Goal: Transaction & Acquisition: Purchase product/service

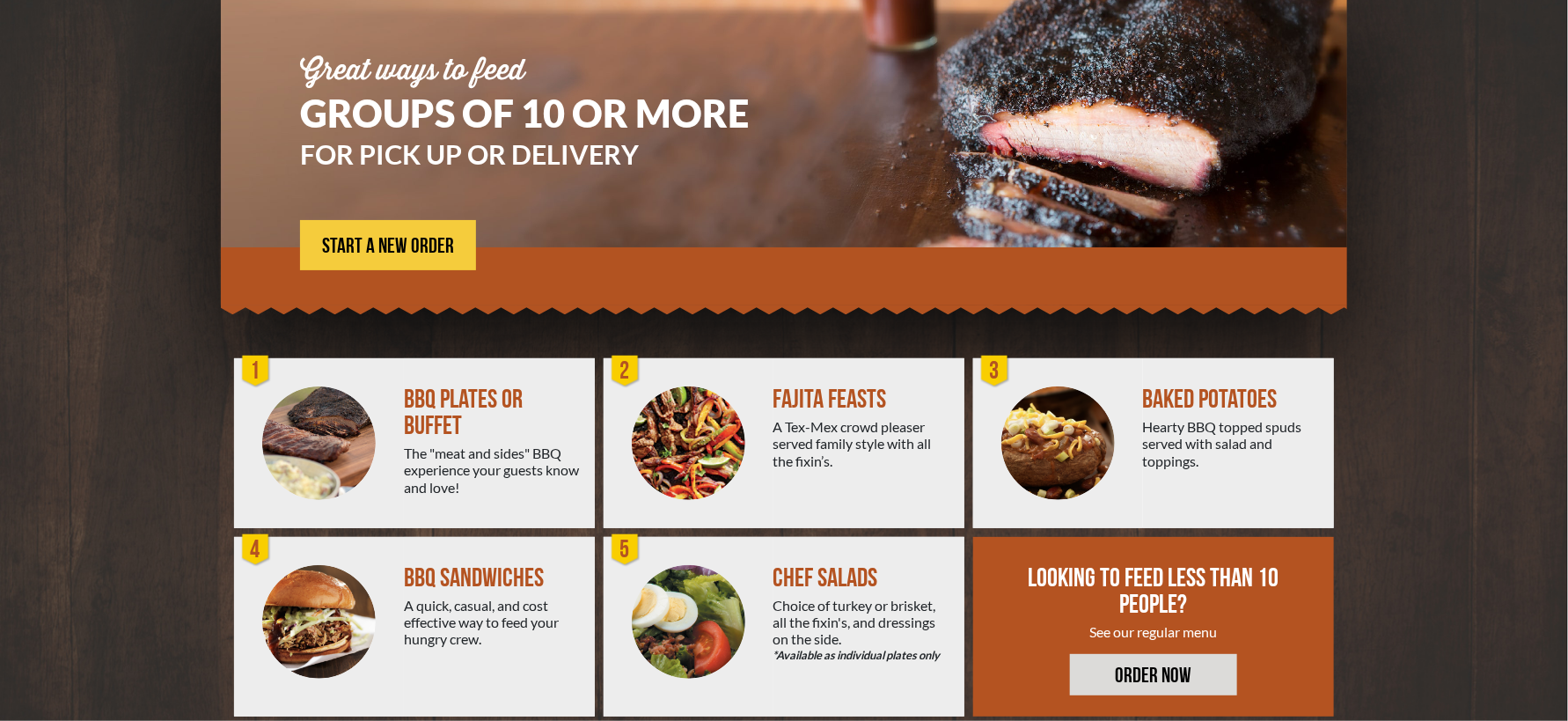
scroll to position [206, 0]
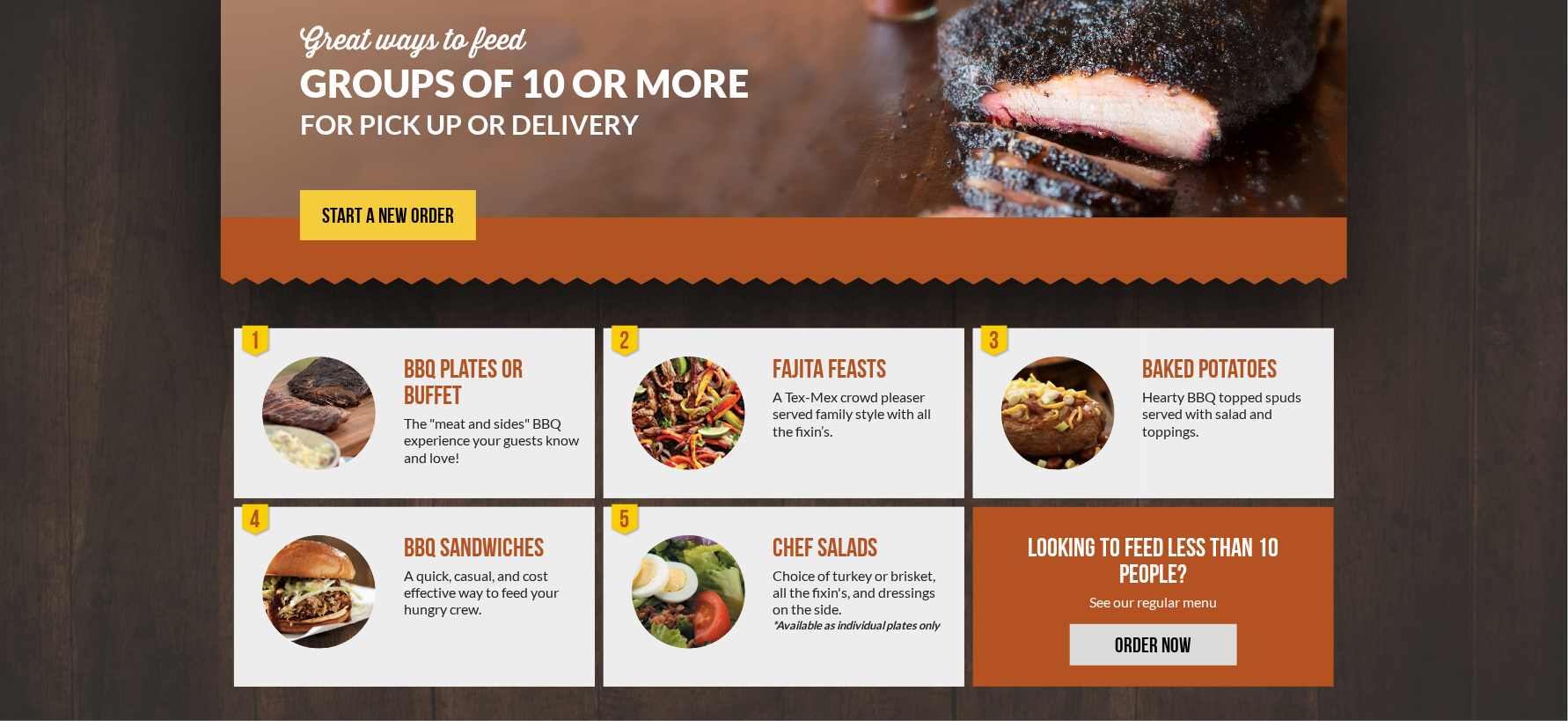
click at [1152, 383] on div "BAKED POTATOES Hearty BBQ topped spuds served with salad and toppings." at bounding box center [1238, 413] width 191 height 170
drag, startPoint x: 1062, startPoint y: 420, endPoint x: 1061, endPoint y: 441, distance: 21.0
click at [1062, 420] on img at bounding box center [1058, 413] width 114 height 114
click at [1139, 650] on link "ORDER NOW" at bounding box center [1153, 644] width 167 height 41
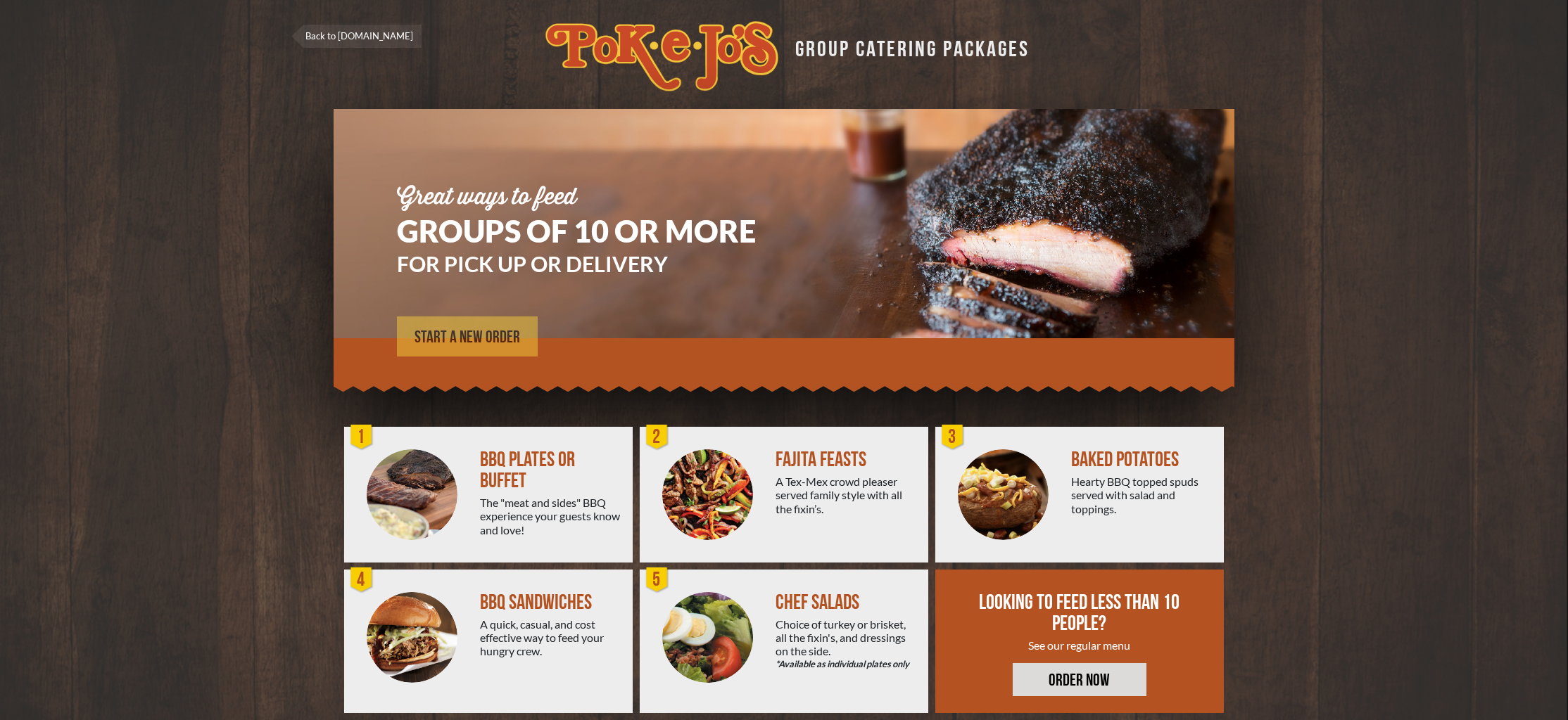
click at [465, 326] on link "START A NEW ORDER" at bounding box center [468, 337] width 141 height 40
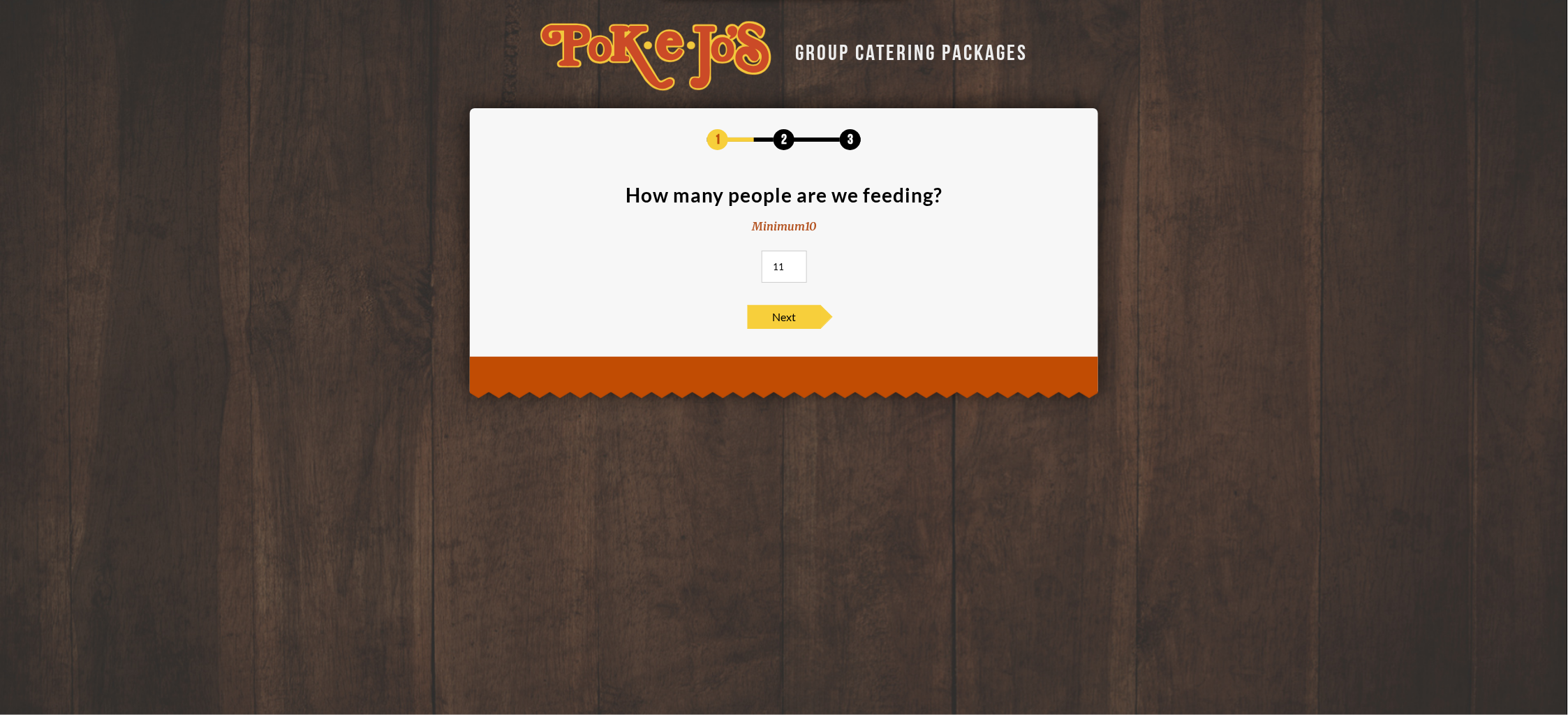
click at [796, 263] on input "11" at bounding box center [785, 266] width 45 height 32
type input "1"
type input "50"
click at [805, 317] on span "Next" at bounding box center [785, 317] width 73 height 24
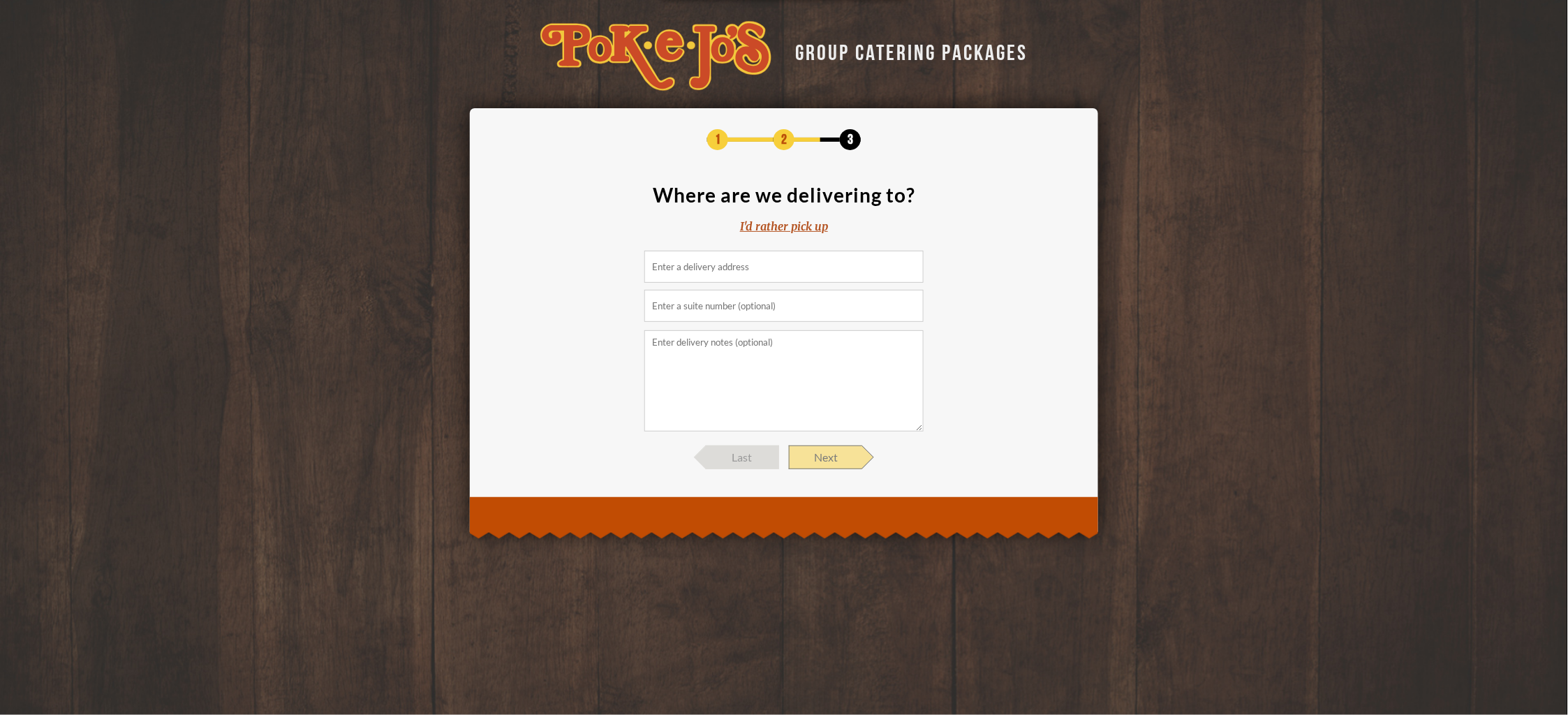
click at [820, 458] on span "Next" at bounding box center [826, 458] width 73 height 24
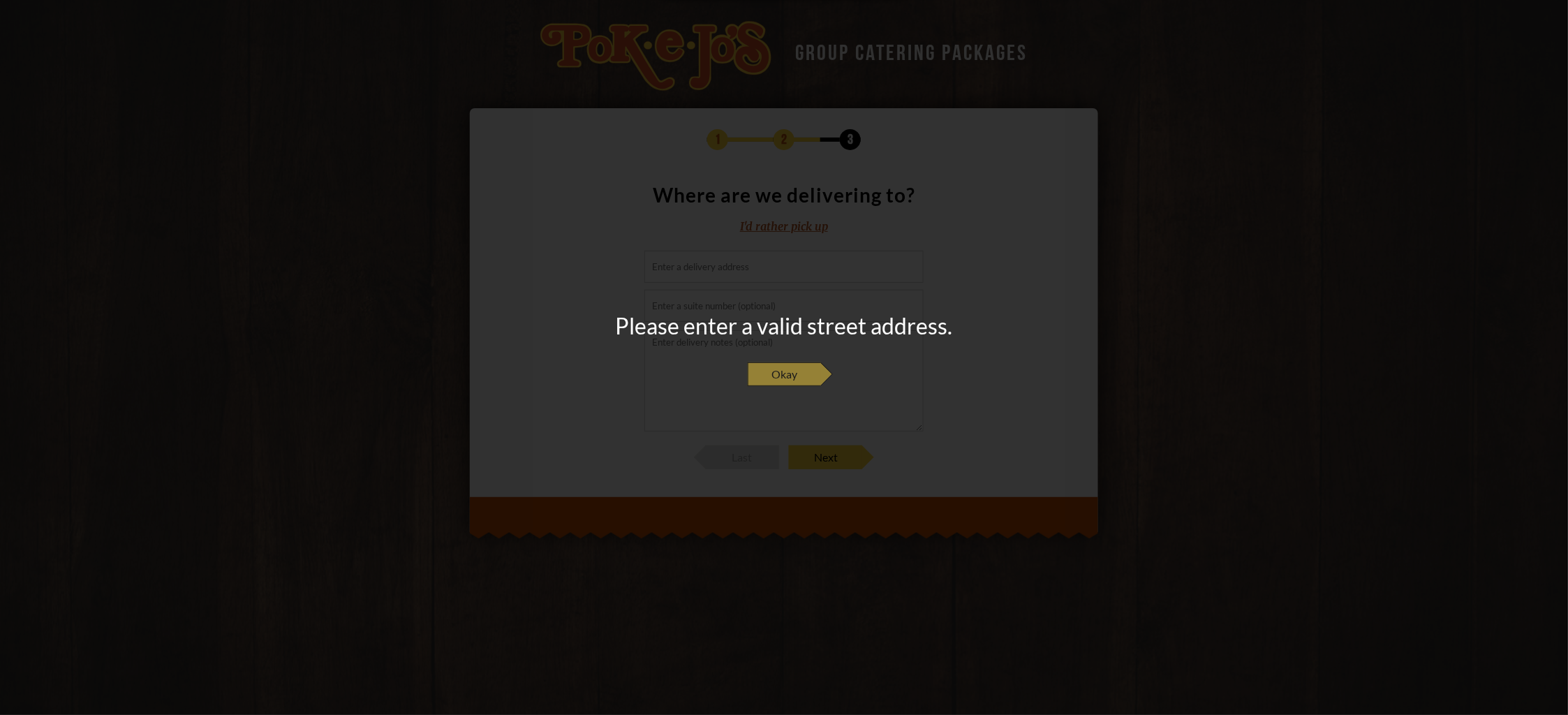
click at [778, 377] on span "Okay" at bounding box center [785, 374] width 73 height 24
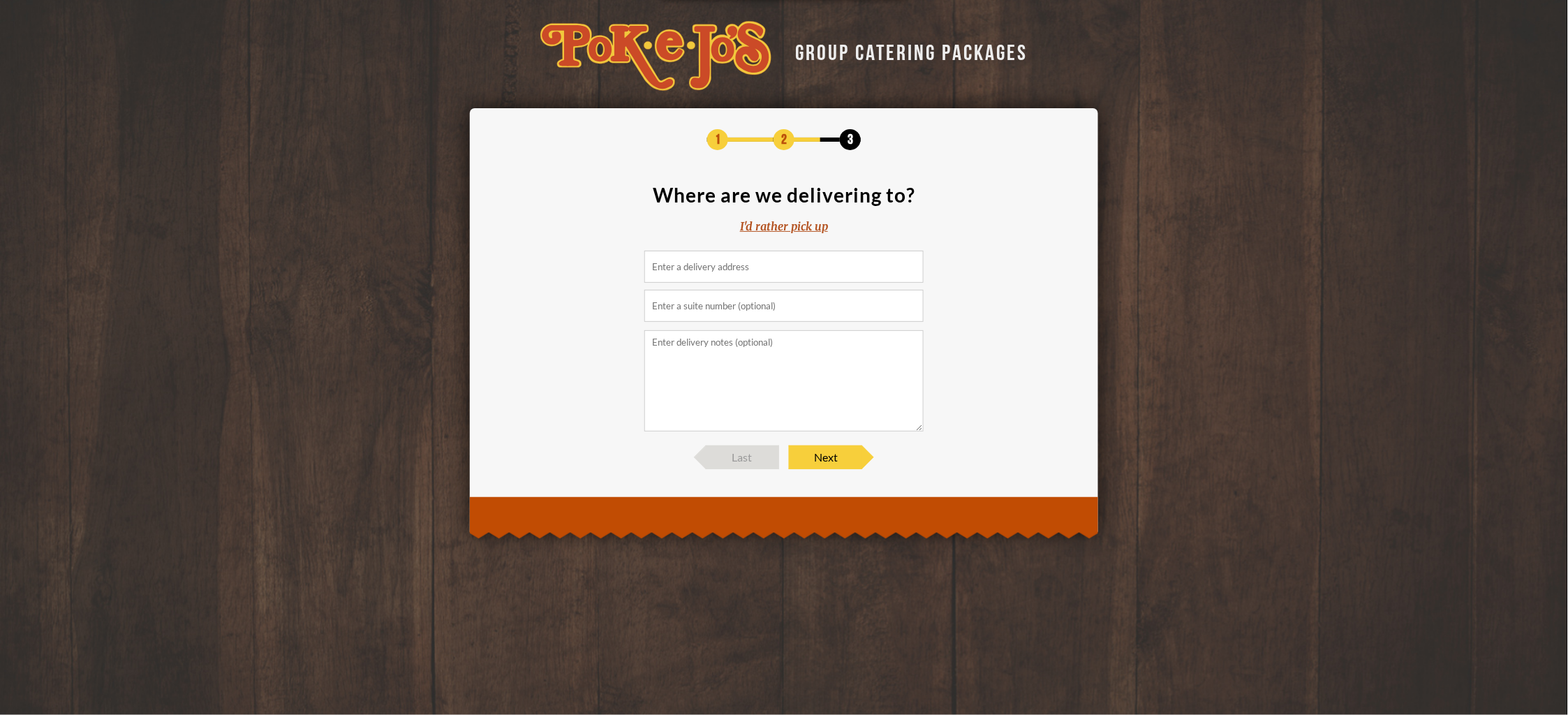
click at [718, 266] on input at bounding box center [783, 266] width 279 height 32
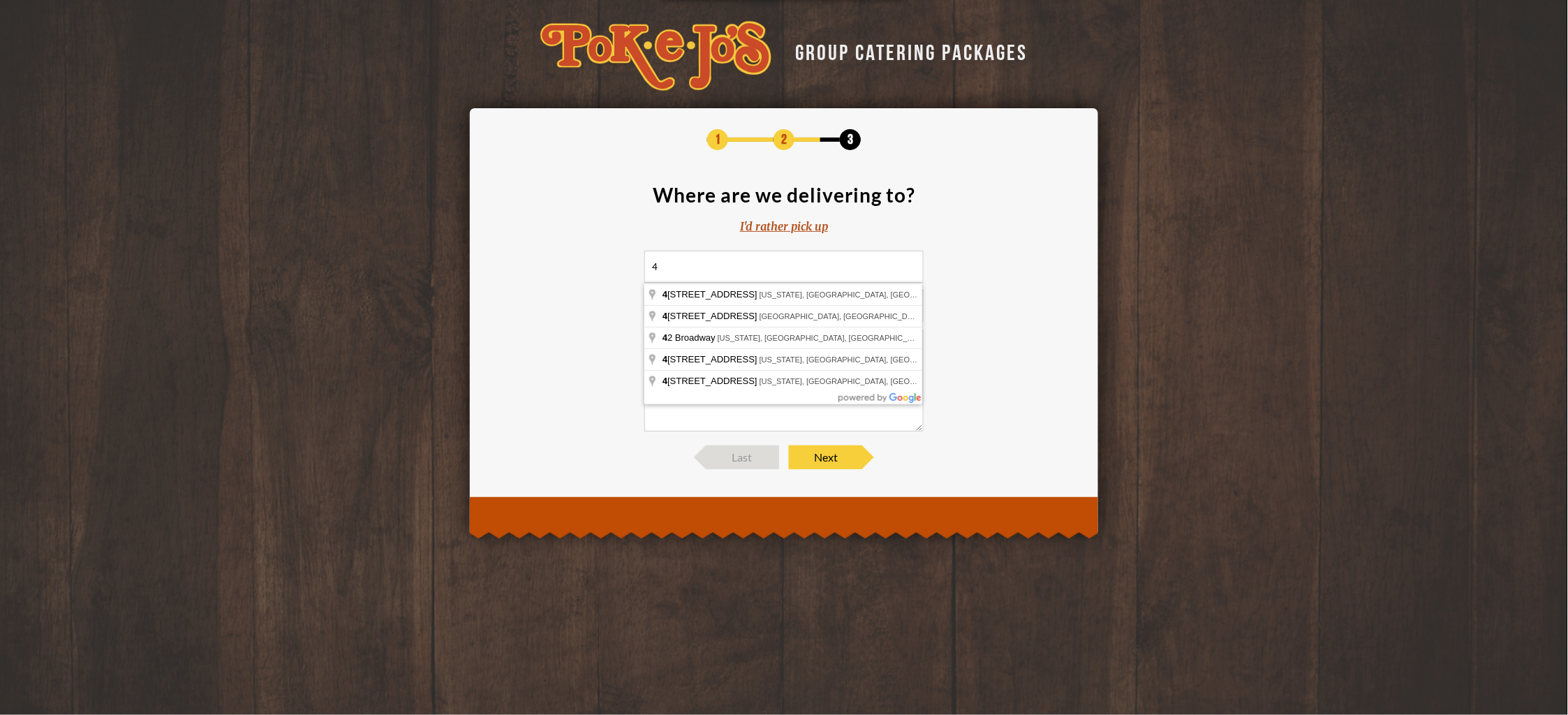
type input "4"
